Goal: Use online tool/utility: Utilize a website feature to perform a specific function

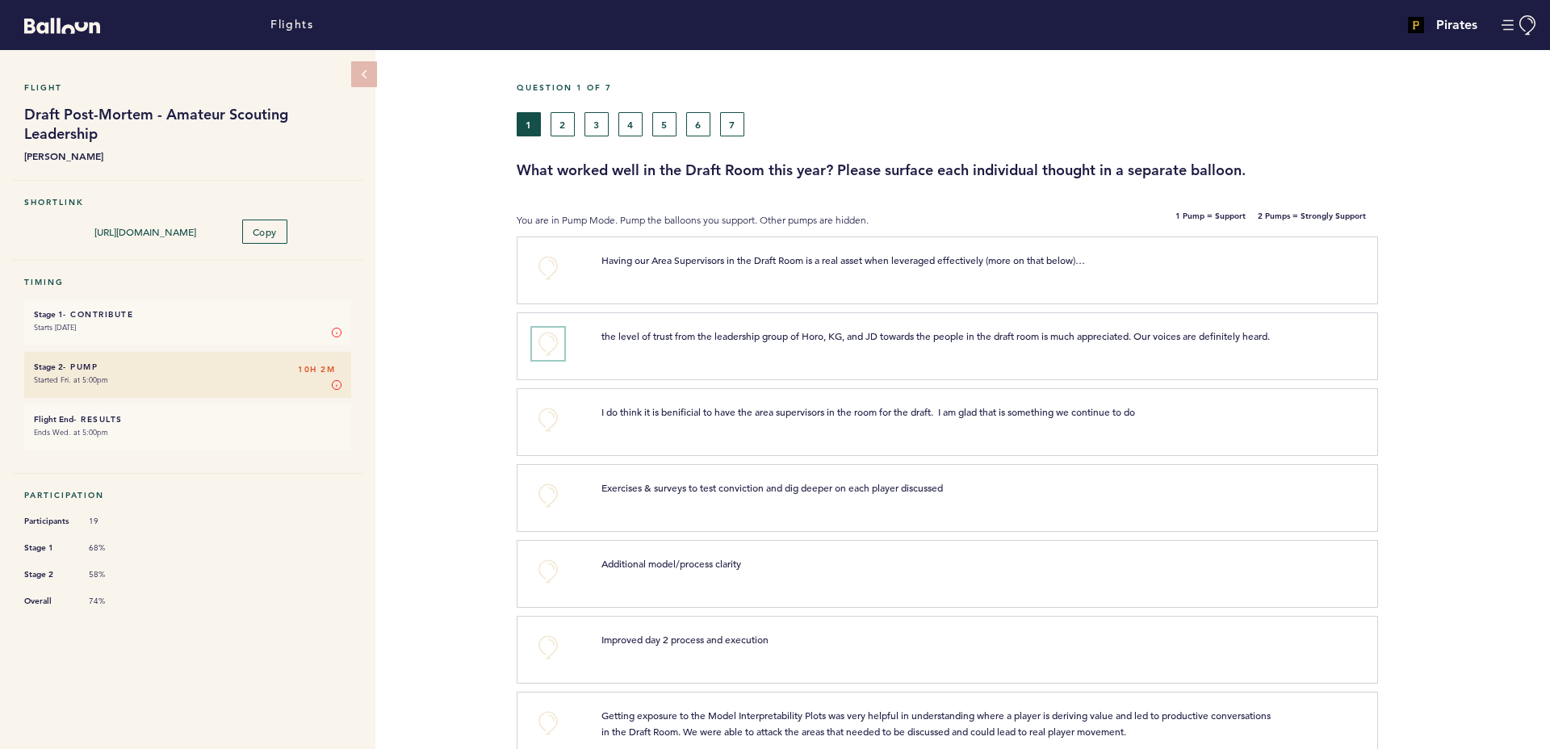
click at [551, 341] on button "+0" at bounding box center [548, 344] width 32 height 32
click at [542, 428] on button "+0" at bounding box center [548, 420] width 32 height 32
click at [545, 510] on button "+0" at bounding box center [548, 496] width 32 height 32
click at [545, 501] on span "+1" at bounding box center [547, 493] width 11 height 16
click at [536, 580] on button "+0" at bounding box center [548, 571] width 32 height 32
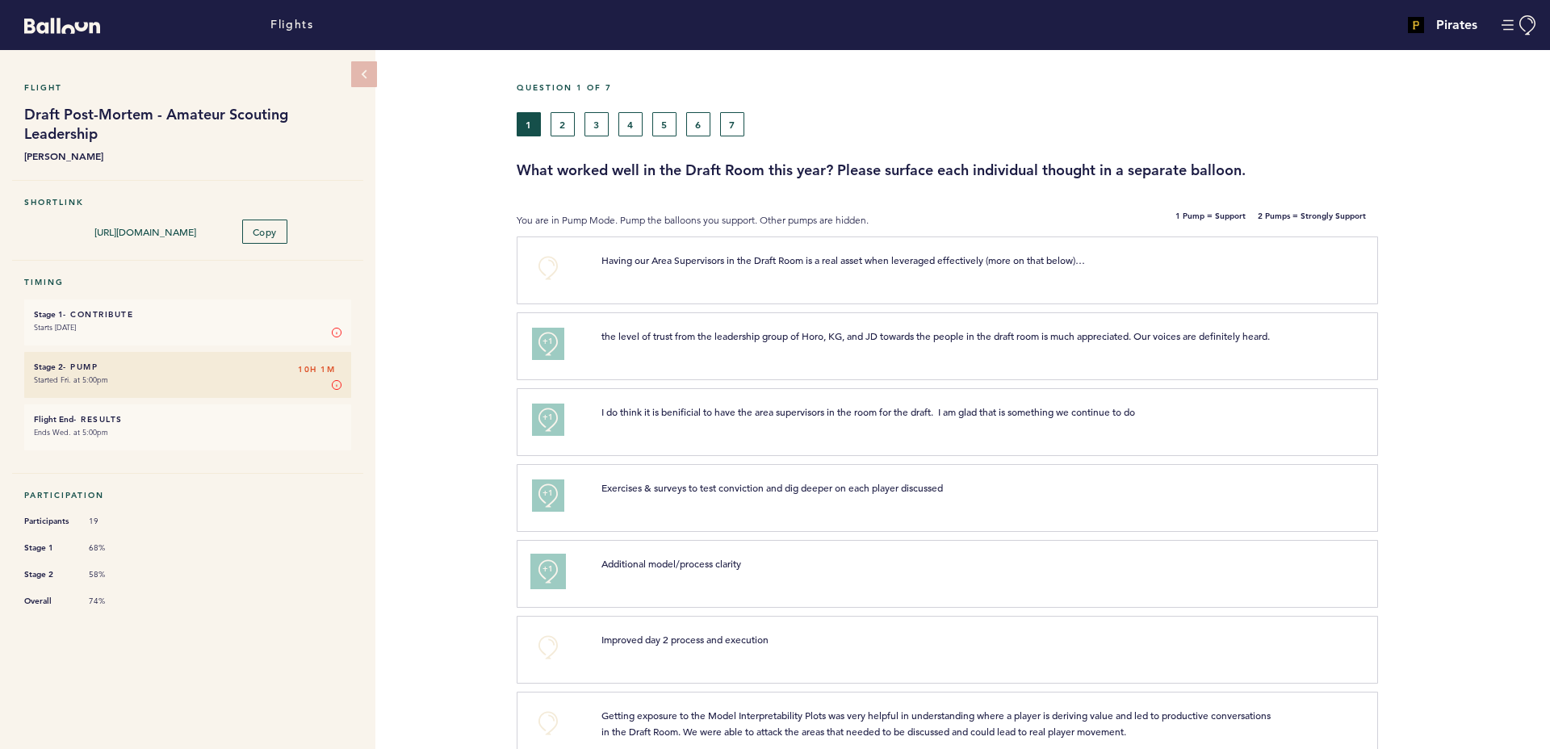
click at [536, 580] on button "+1" at bounding box center [548, 571] width 32 height 32
click at [556, 663] on button "+0" at bounding box center [548, 647] width 32 height 32
click at [548, 266] on button "+0" at bounding box center [548, 268] width 32 height 32
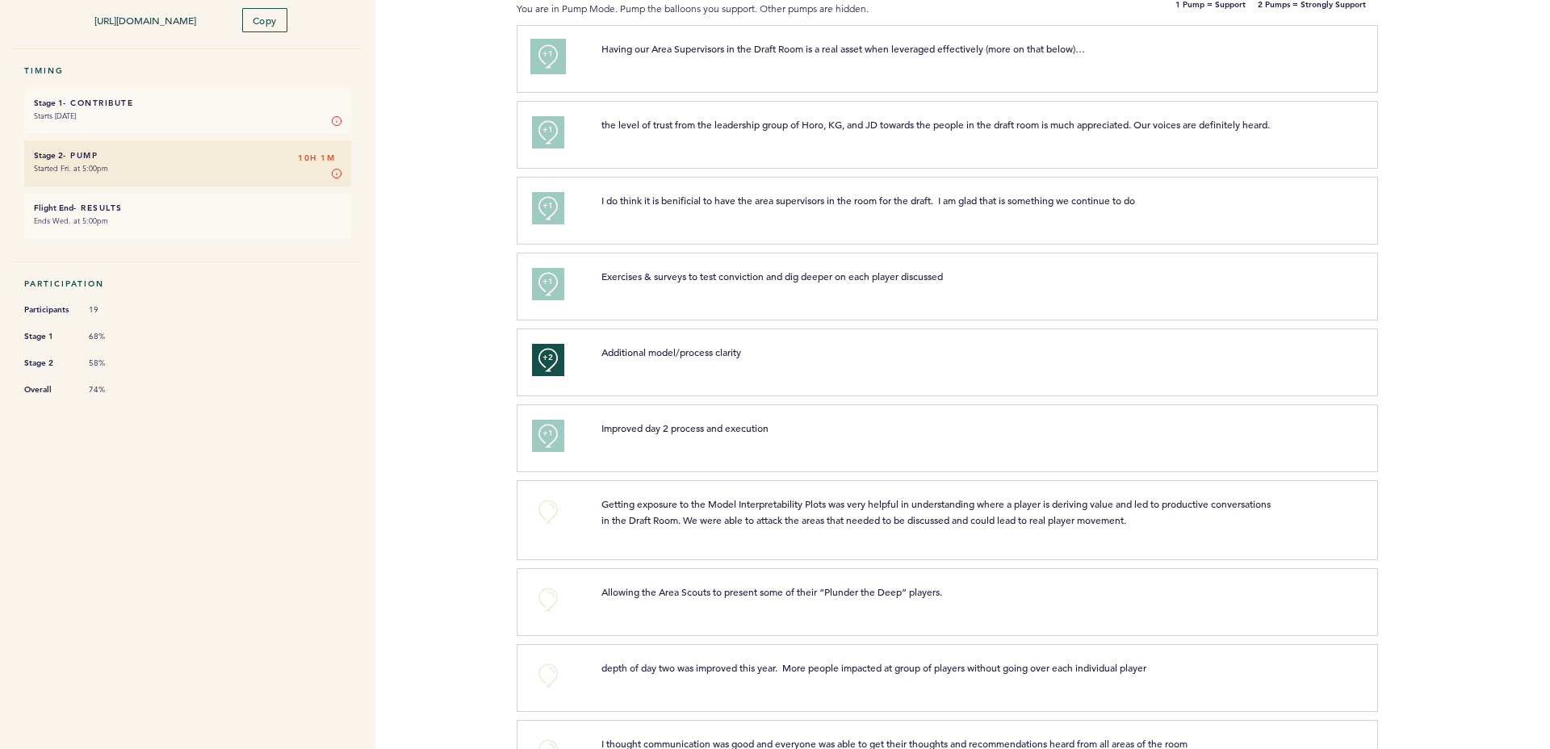
scroll to position [242, 0]
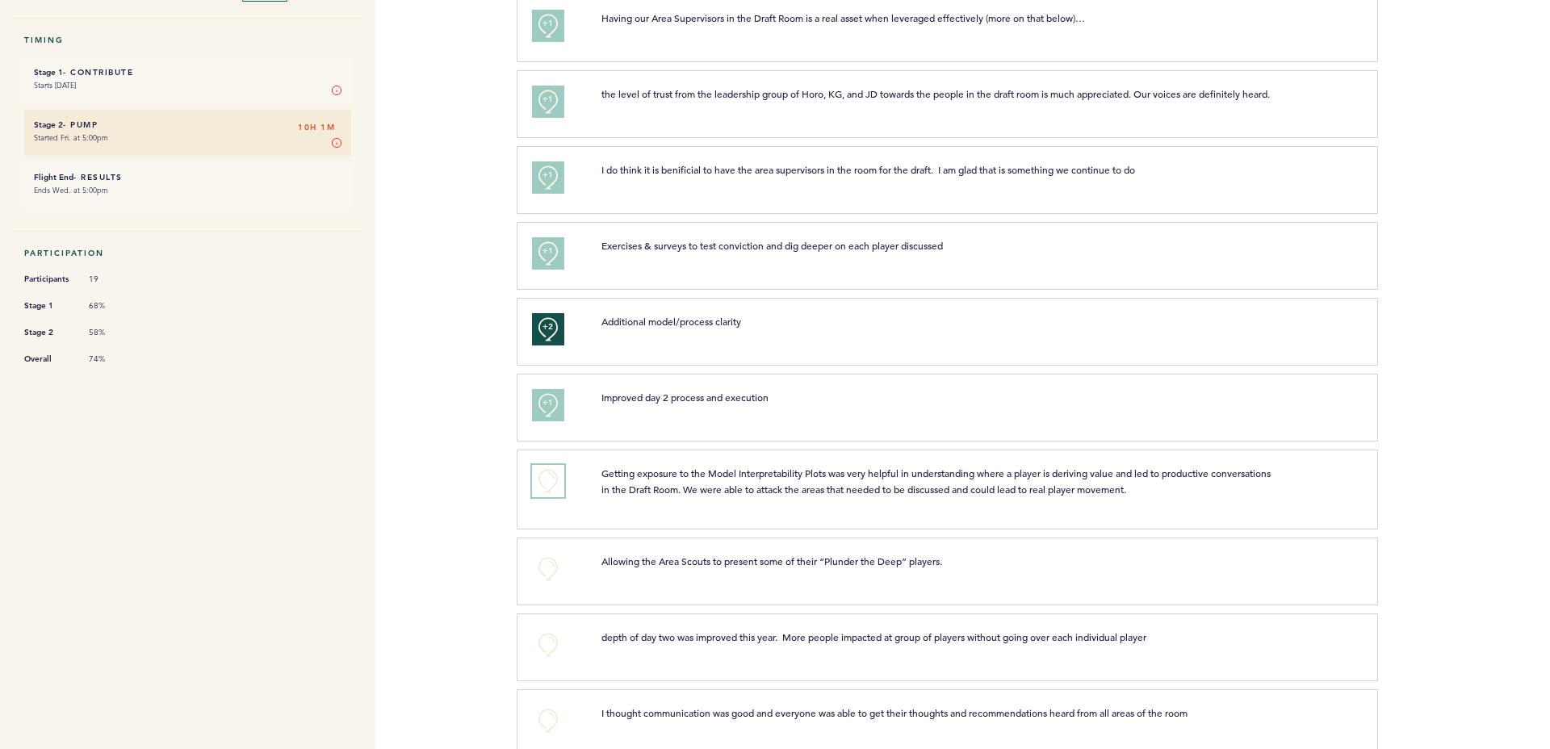
click at [542, 492] on button "+0" at bounding box center [548, 481] width 32 height 32
click at [542, 487] on span "+1" at bounding box center [547, 479] width 11 height 16
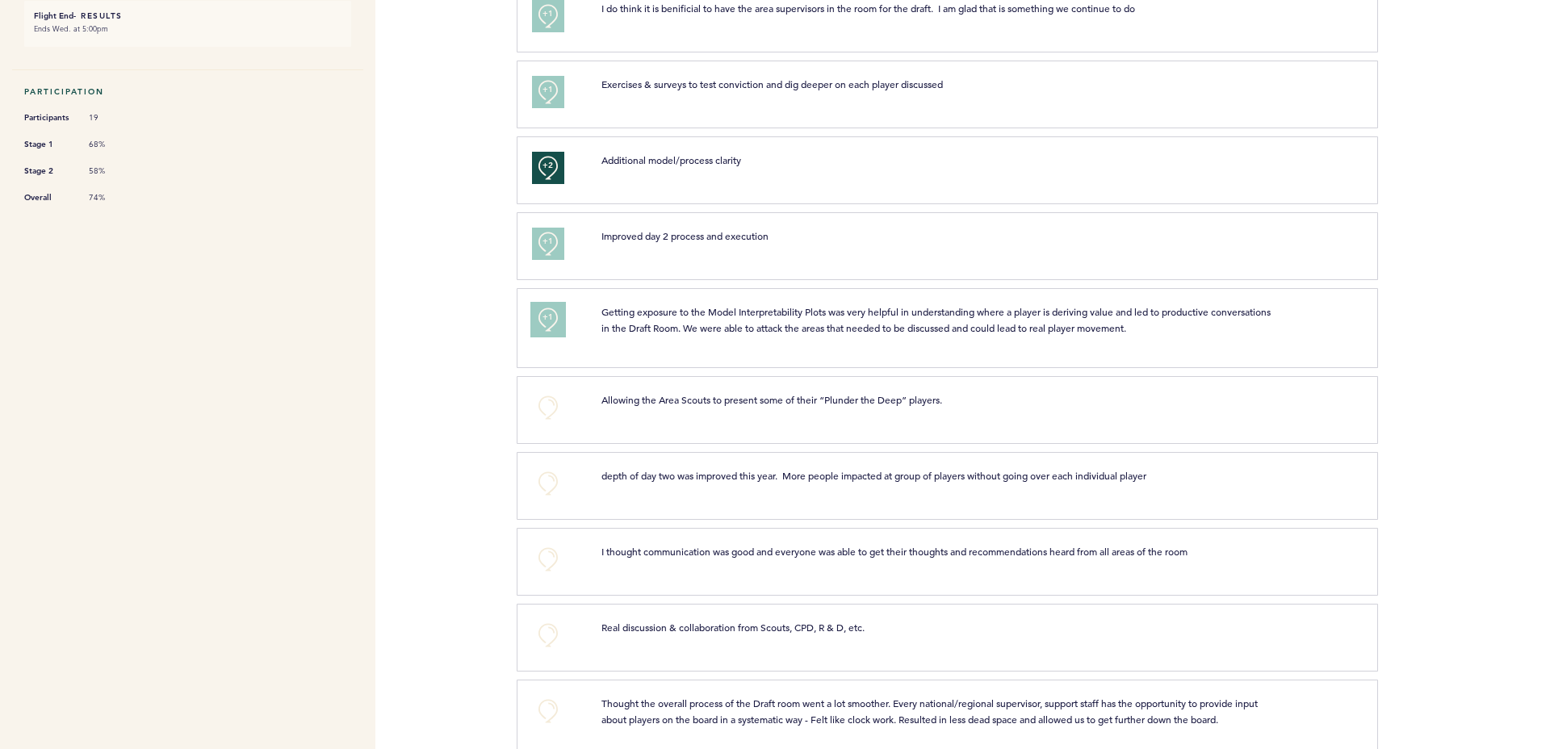
scroll to position [484, 0]
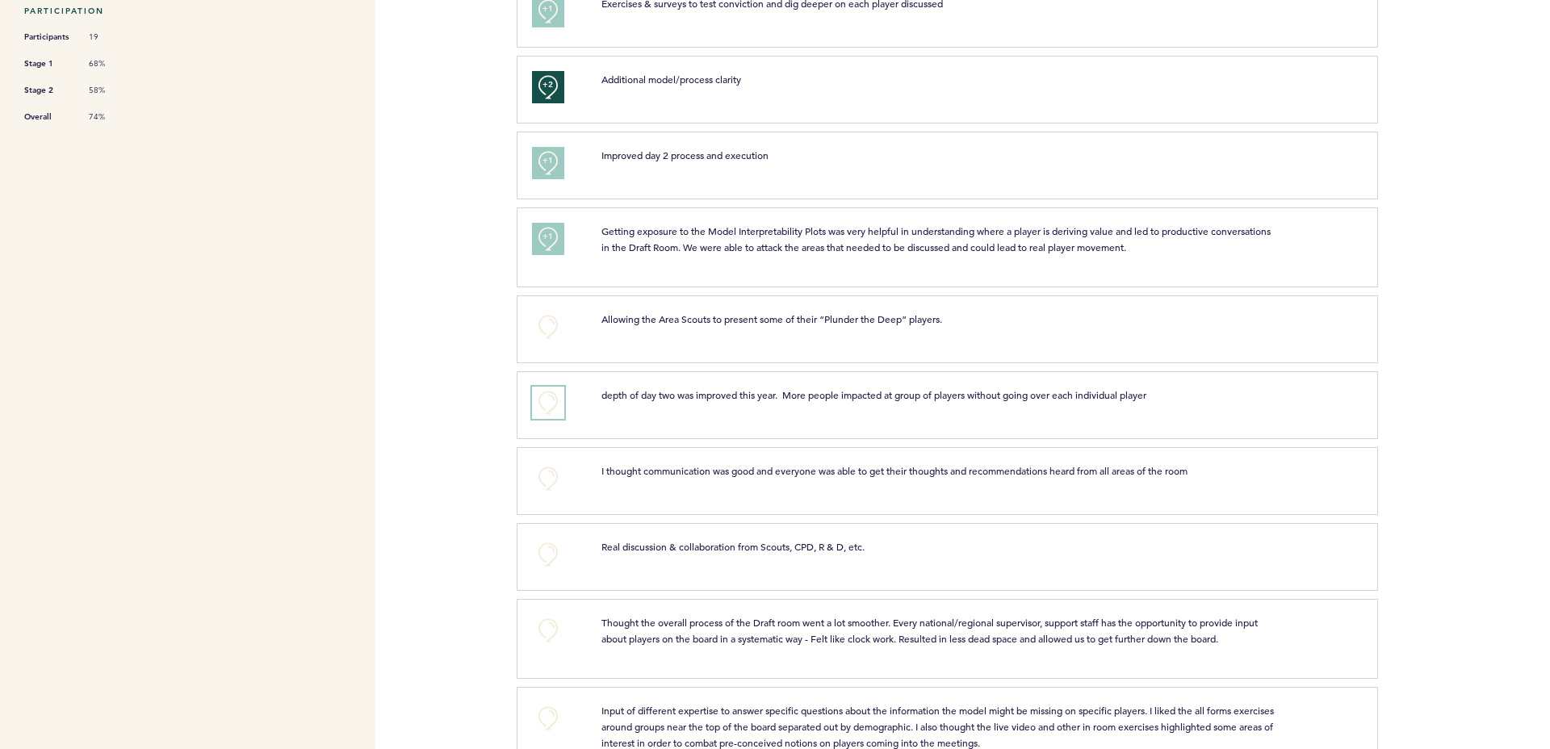
click at [547, 409] on button "+0" at bounding box center [548, 403] width 32 height 32
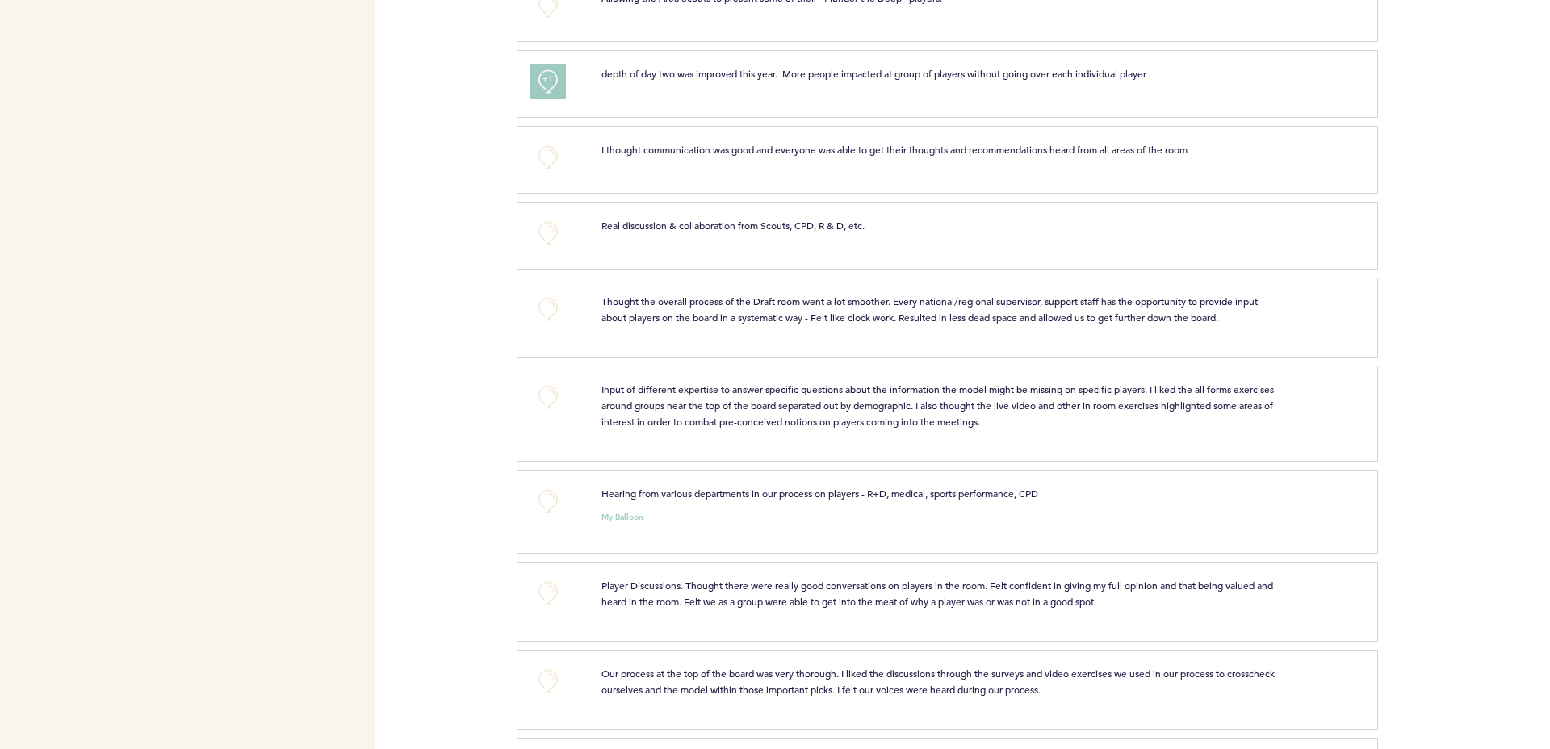
scroll to position [807, 0]
click at [554, 513] on button "+0" at bounding box center [548, 500] width 32 height 32
click at [547, 319] on button "+0" at bounding box center [548, 307] width 32 height 32
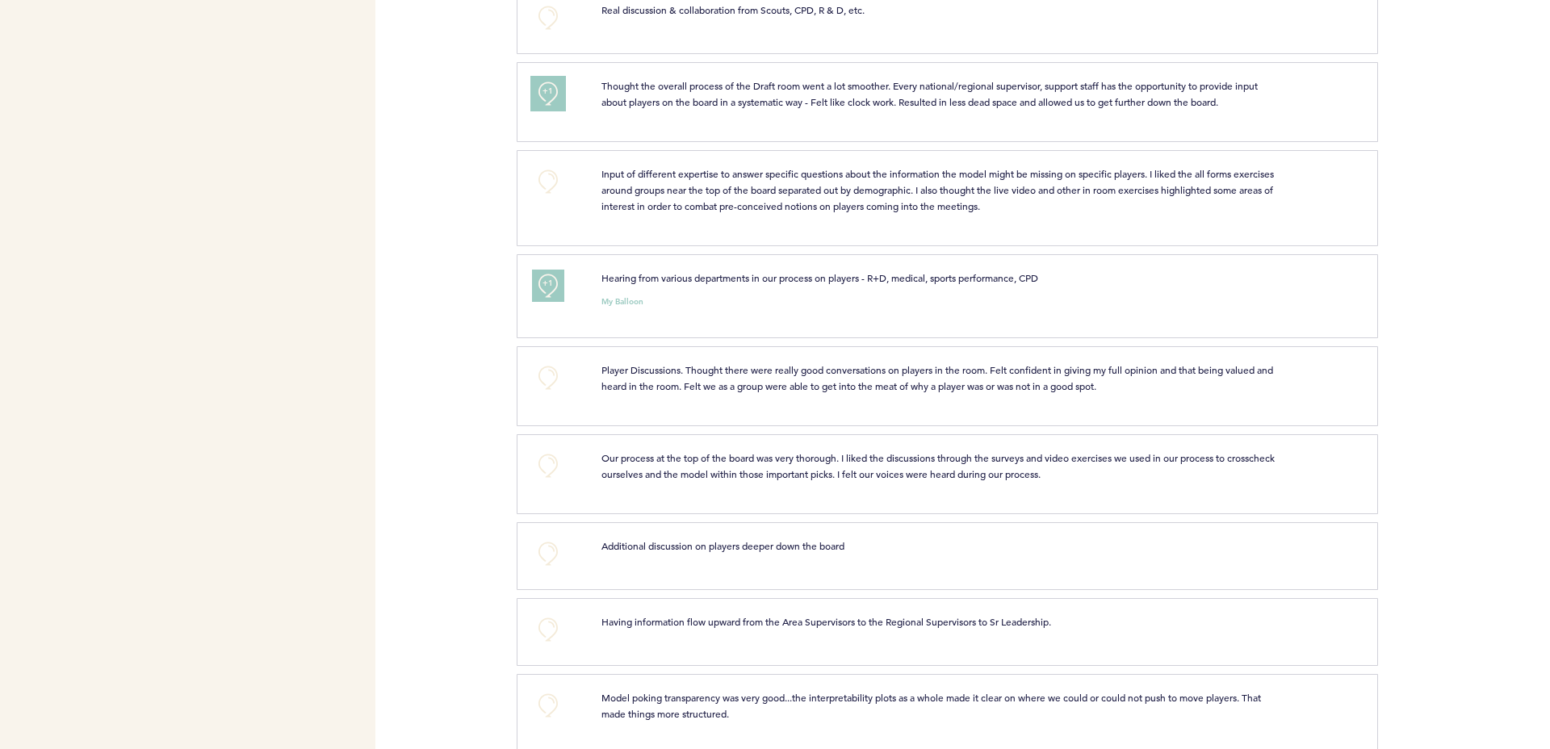
scroll to position [1049, 0]
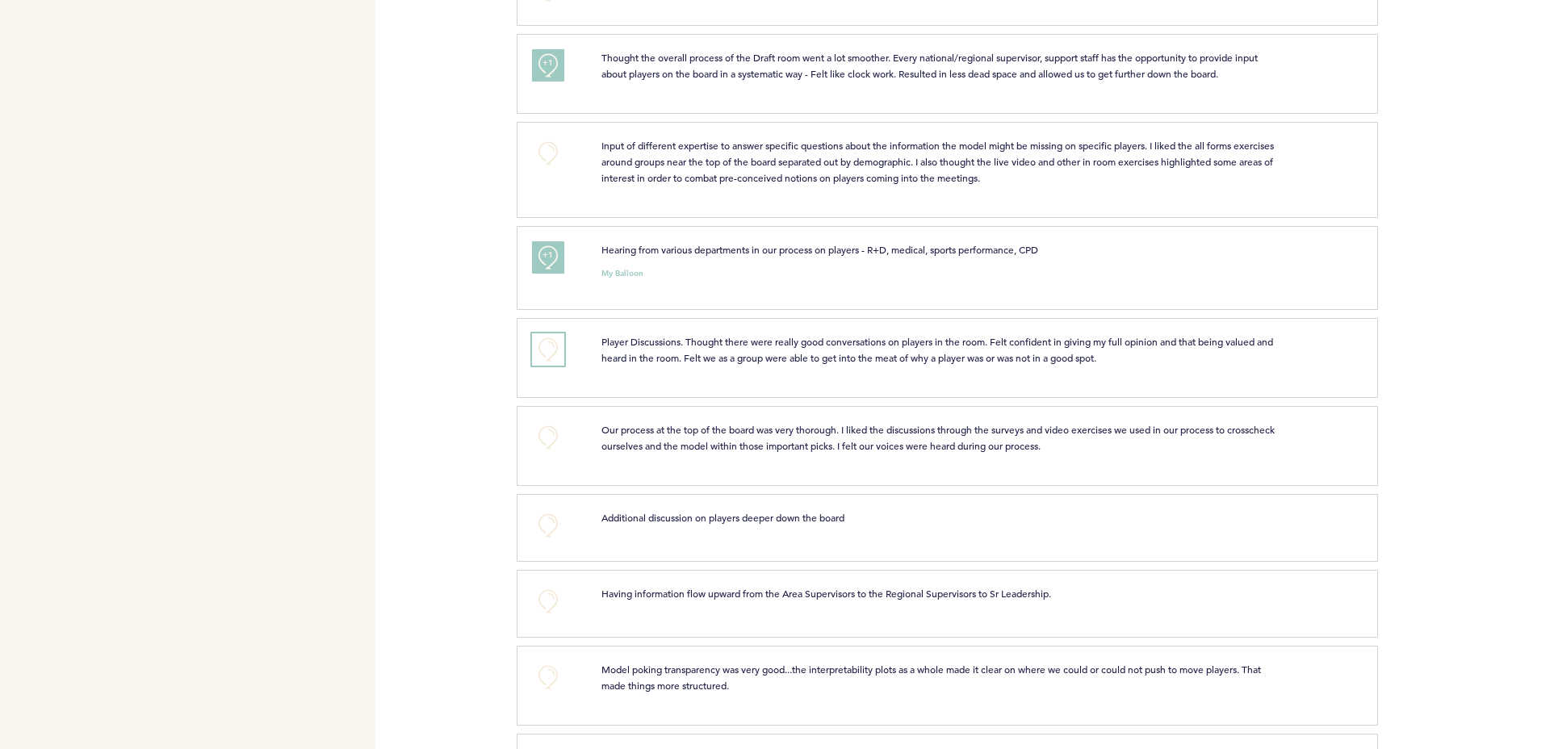
click at [546, 359] on button "+0" at bounding box center [548, 349] width 32 height 32
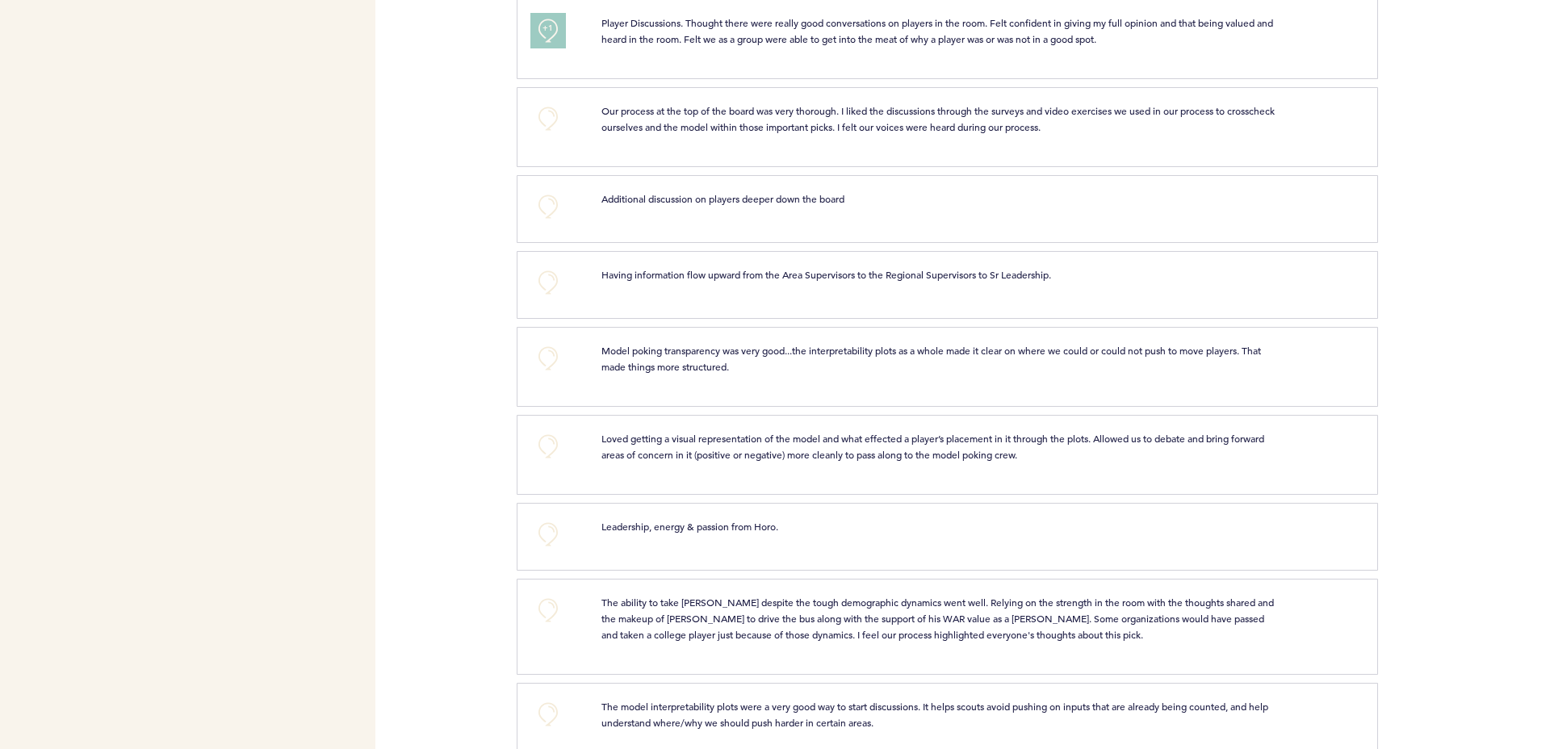
scroll to position [1372, 0]
click at [544, 540] on button "+0" at bounding box center [548, 530] width 32 height 32
click at [0, 0] on span "+0" at bounding box center [0, 0] width 0 height 0
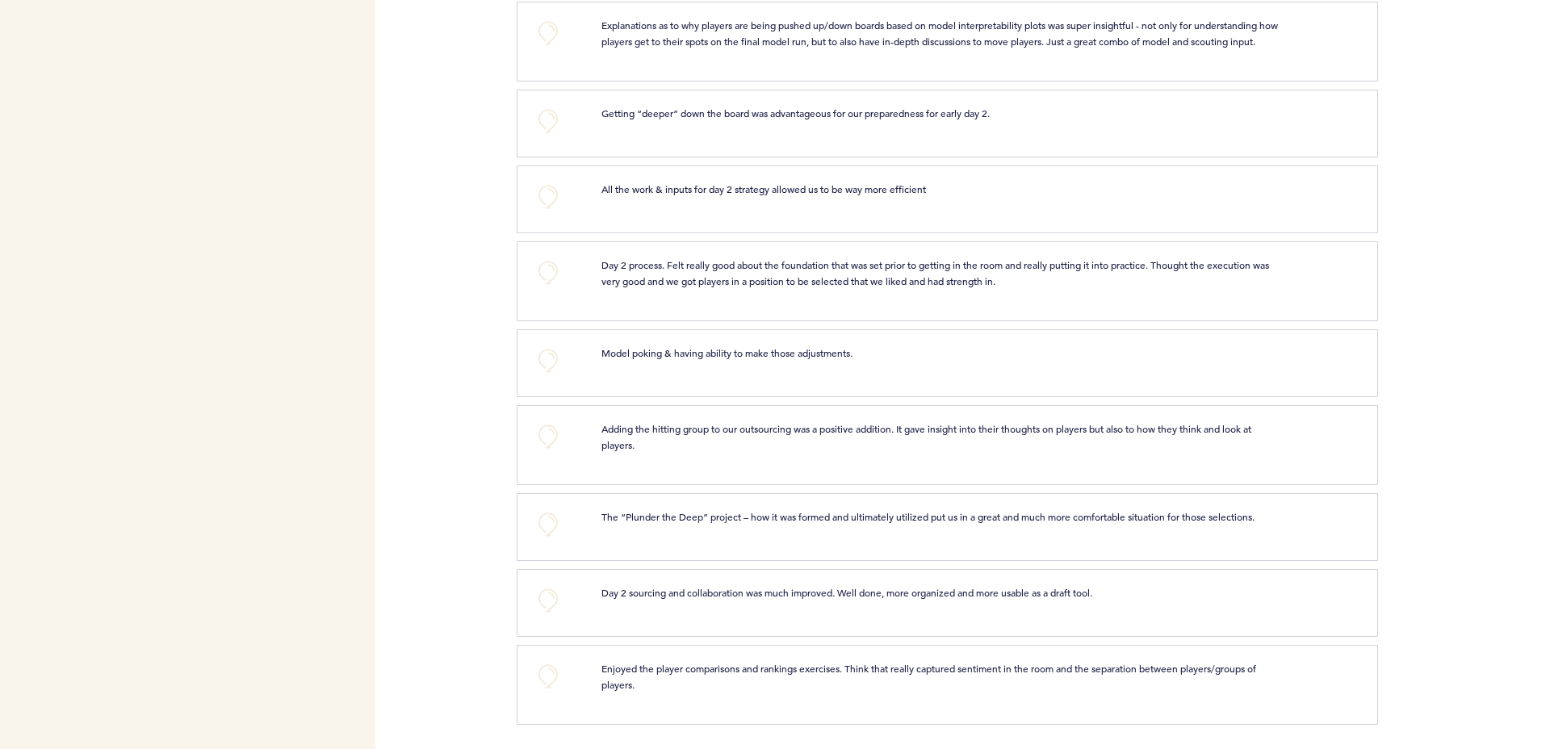
scroll to position [2165, 0]
